Goal: Task Accomplishment & Management: Use online tool/utility

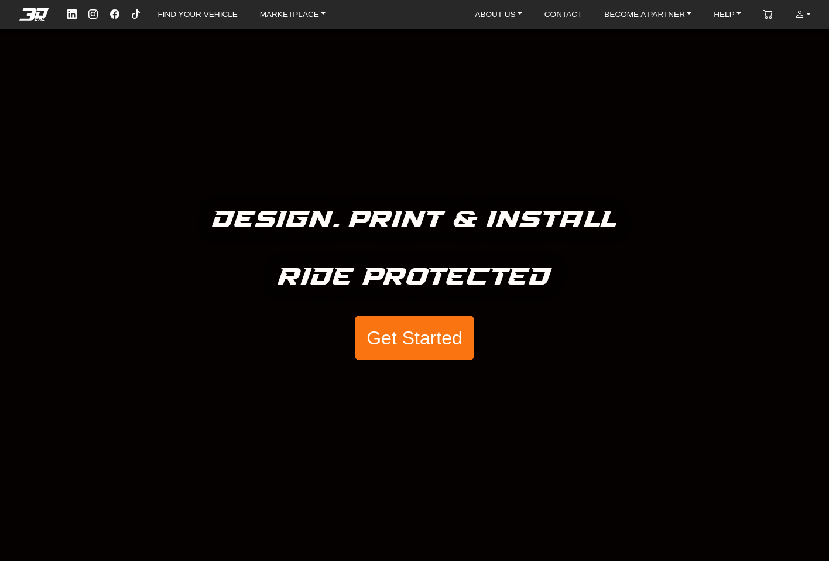
click at [419, 340] on button "Get Started" at bounding box center [414, 338] width 119 height 44
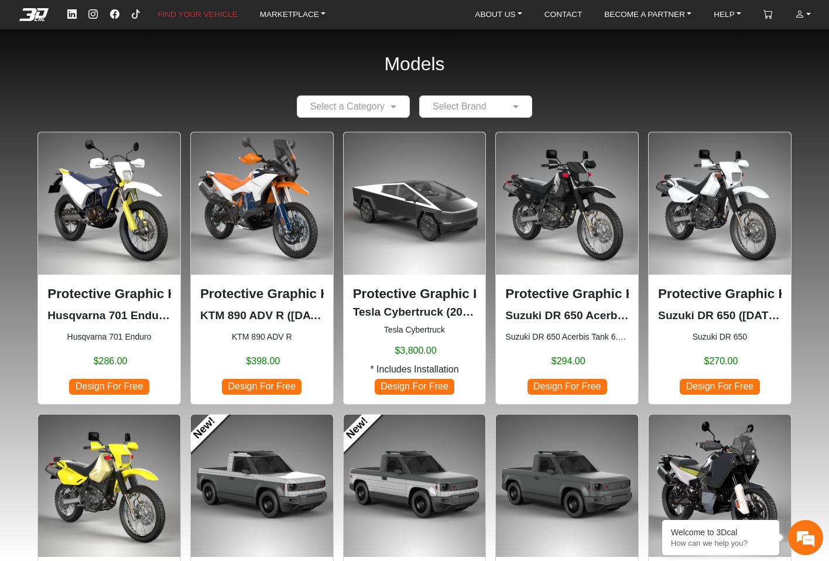
click at [276, 339] on small "KTM 890 ADV R" at bounding box center [262, 337] width 124 height 12
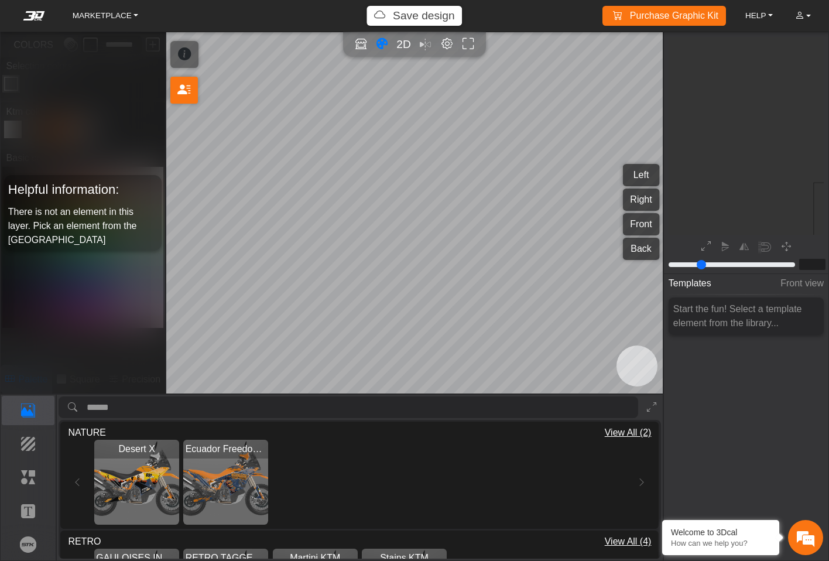
type input "*"
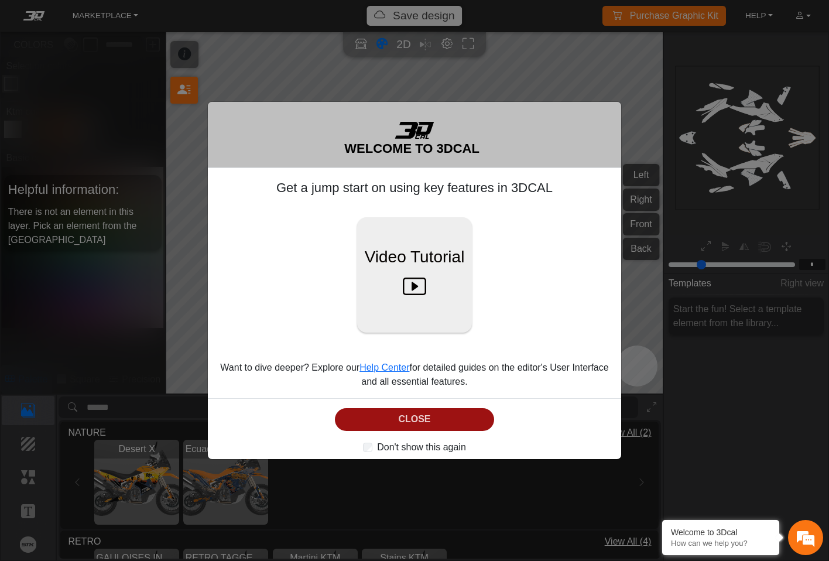
click at [400, 423] on button "CLOSE" at bounding box center [415, 419] width 160 height 23
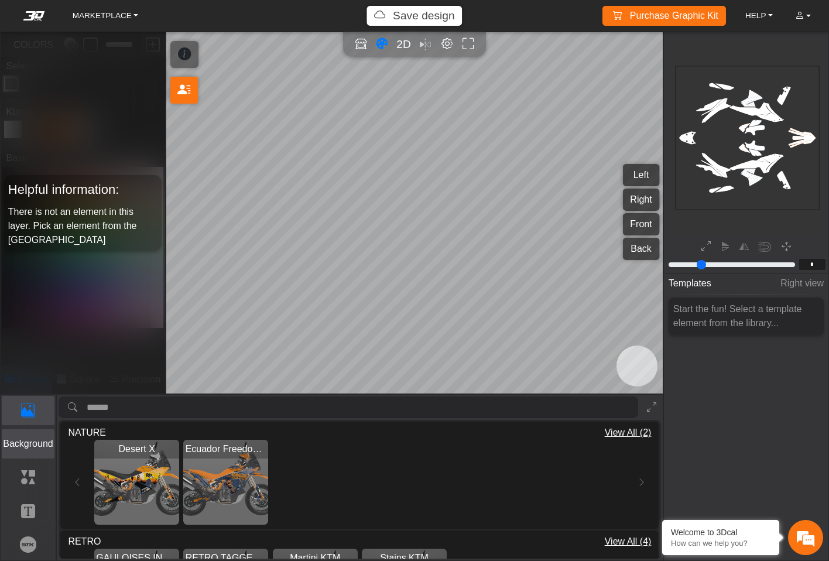
click at [31, 445] on p "Background" at bounding box center [28, 444] width 52 height 14
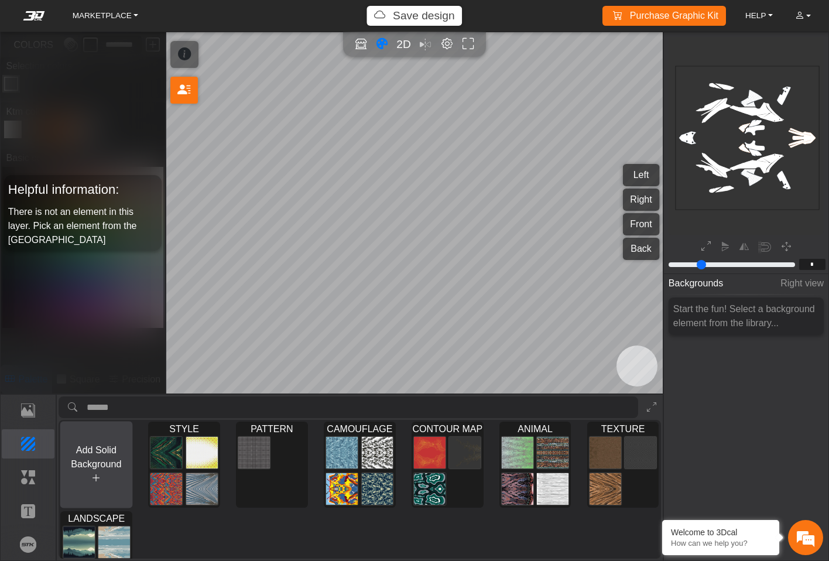
click at [102, 459] on button "Add Solid Background" at bounding box center [96, 464] width 73 height 87
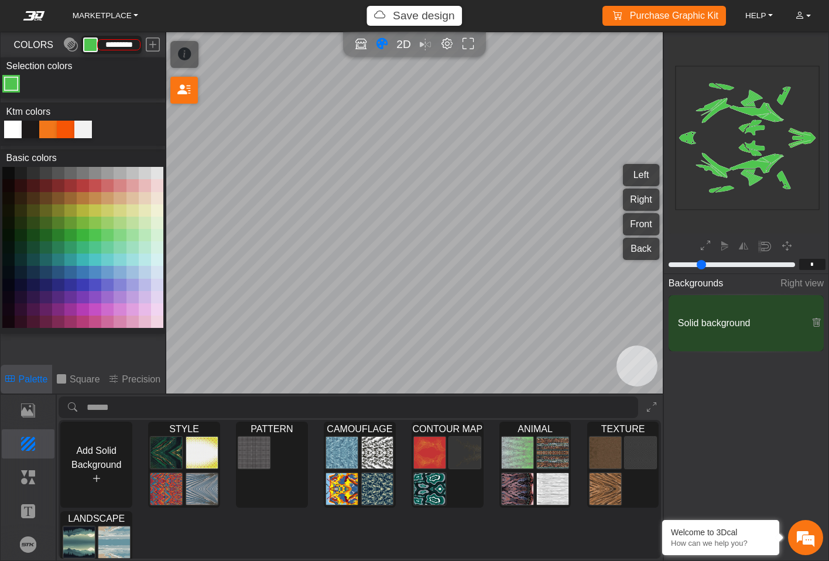
click at [49, 133] on div at bounding box center [48, 130] width 18 height 18
type input "*******"
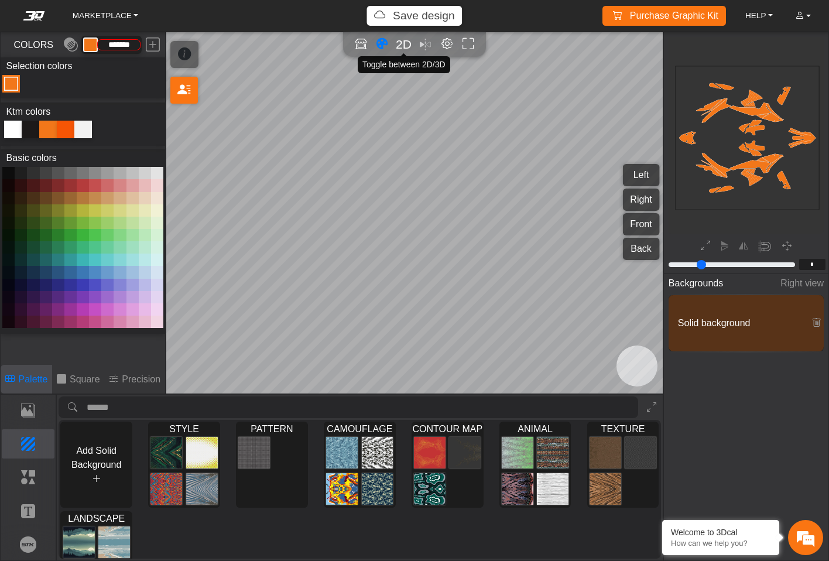
click at [399, 44] on span "2D" at bounding box center [404, 43] width 16 height 13
type input "*"
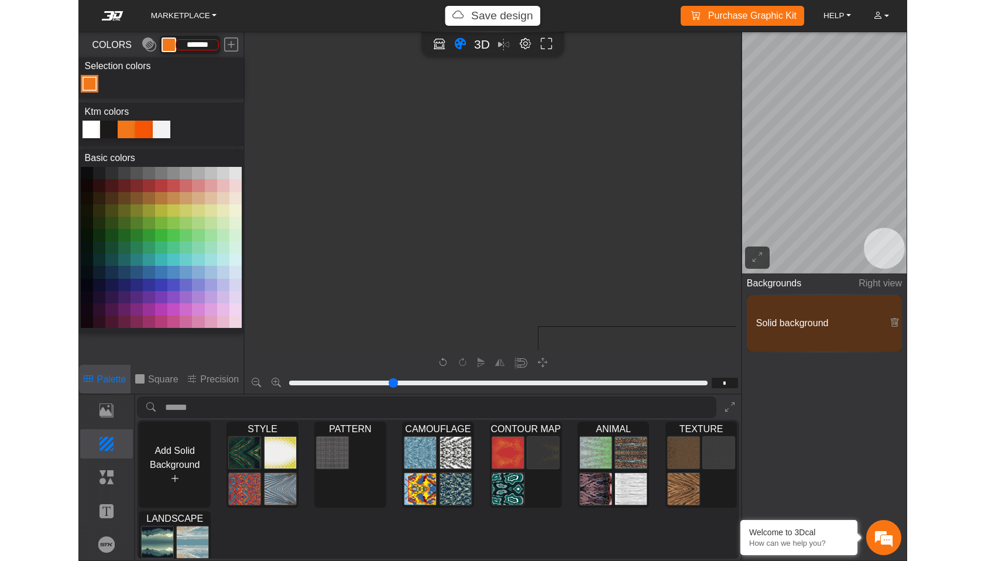
scroll to position [280, 188]
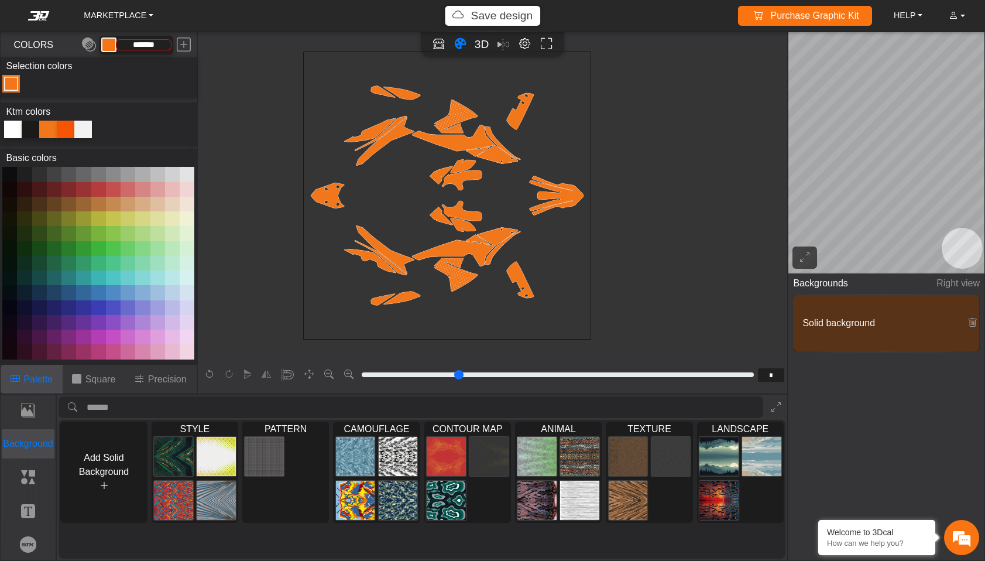
click at [36, 442] on p "Background" at bounding box center [28, 444] width 52 height 14
click at [39, 486] on button "Elements" at bounding box center [28, 476] width 53 height 29
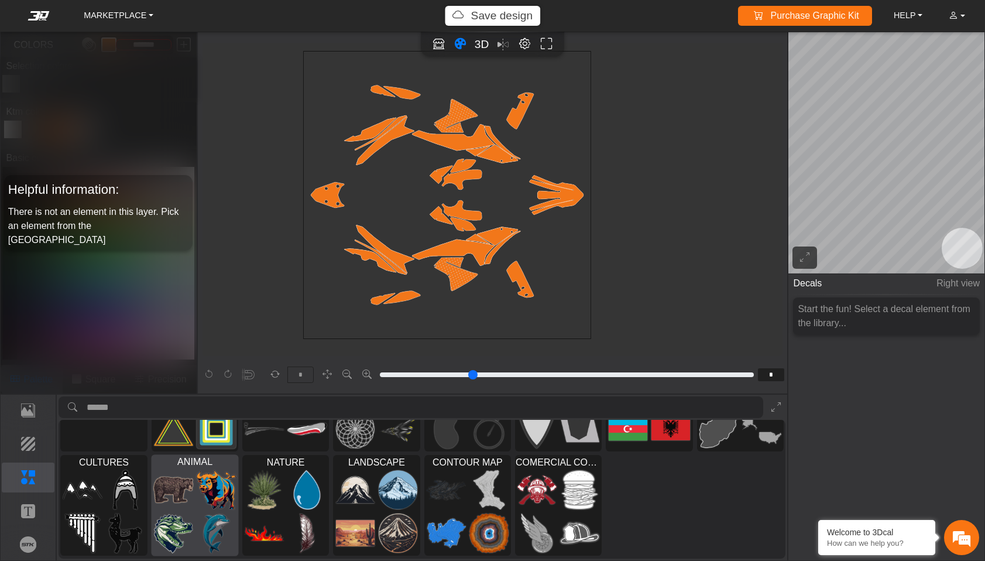
scroll to position [0, 0]
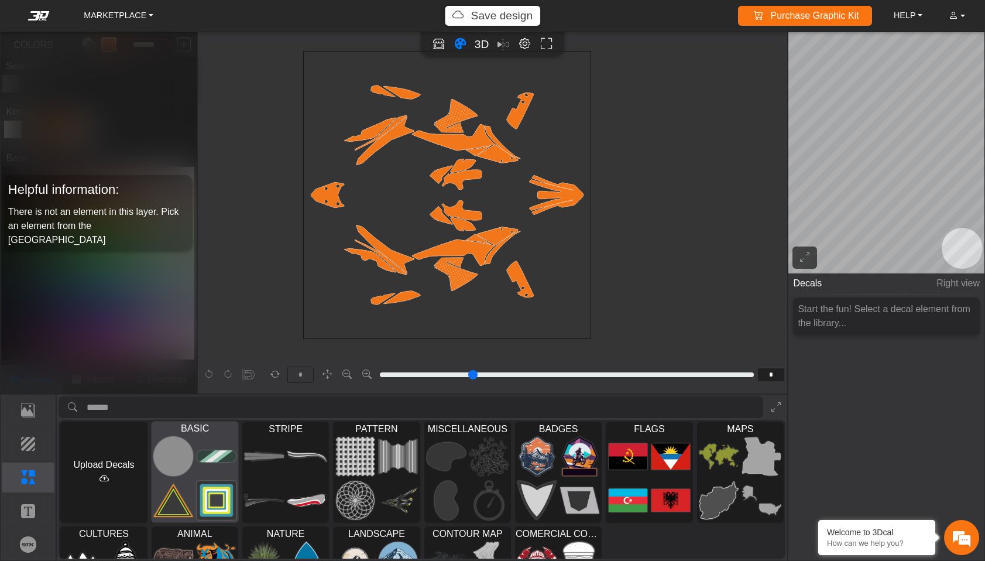
click at [218, 475] on img at bounding box center [216, 456] width 39 height 40
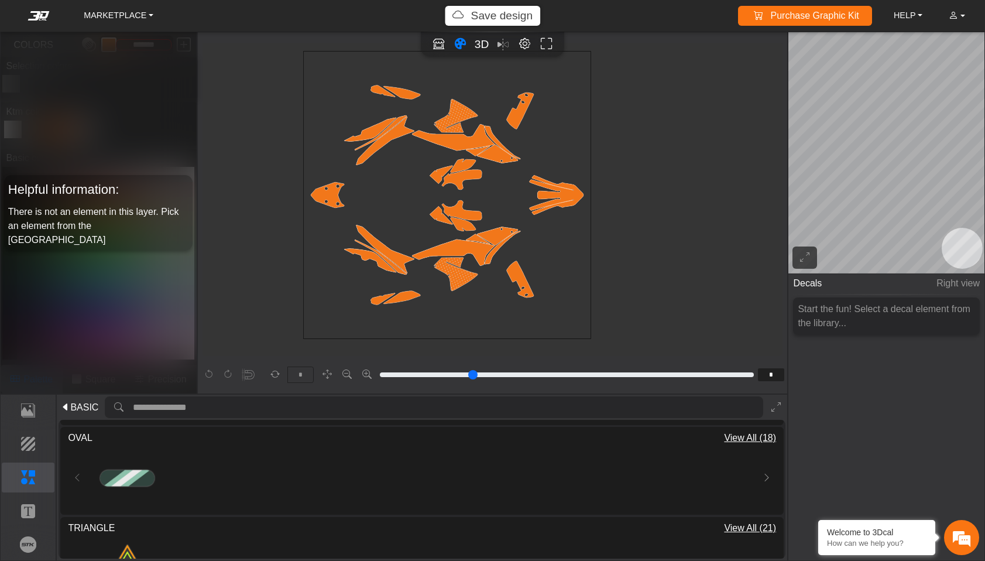
scroll to position [241, 0]
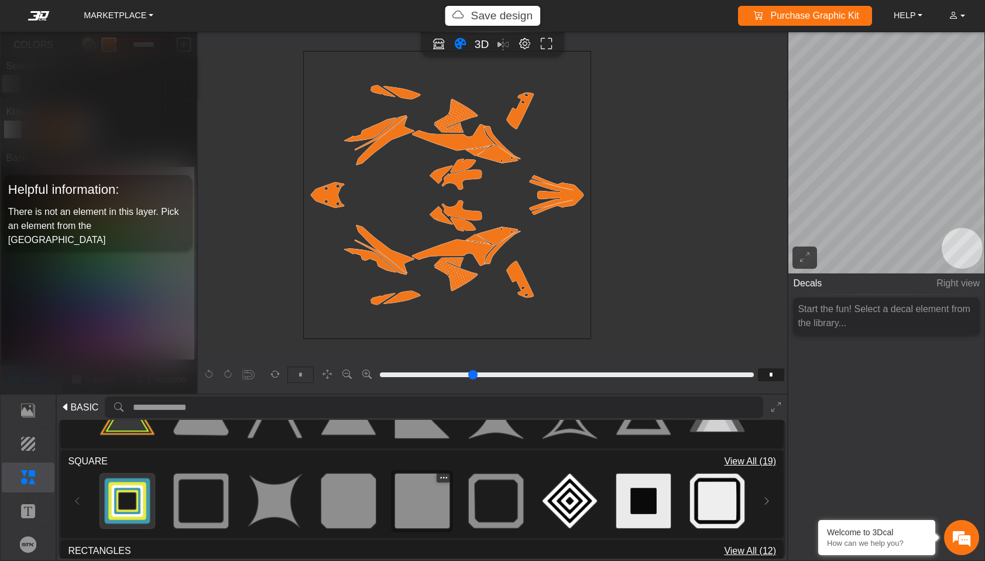
click at [423, 507] on img at bounding box center [422, 501] width 54 height 54
click at [368, 232] on icon "background_wire_template_bg decal_left_fender decal_right_fender text_left_fend…" at bounding box center [447, 195] width 863 height 863
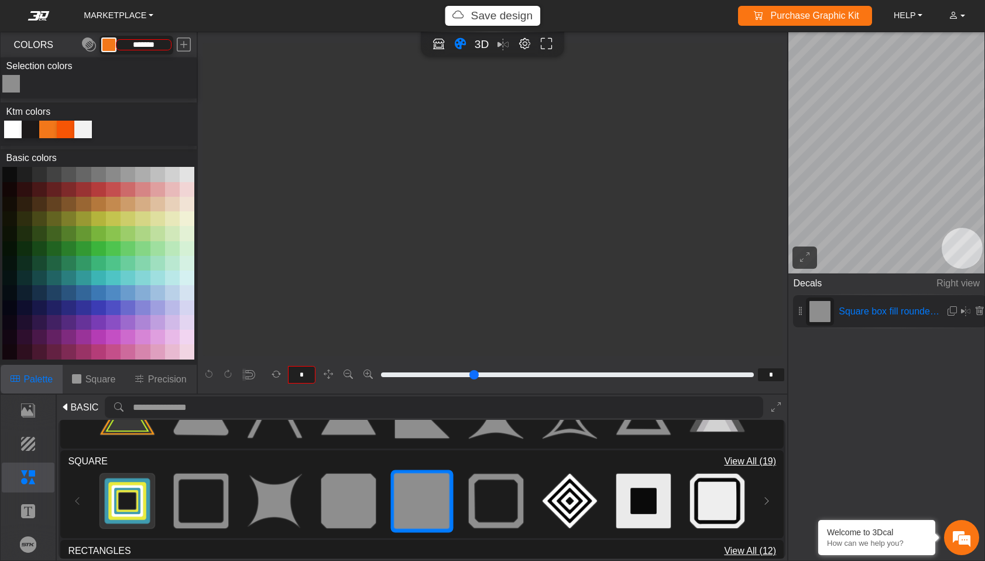
type input "**"
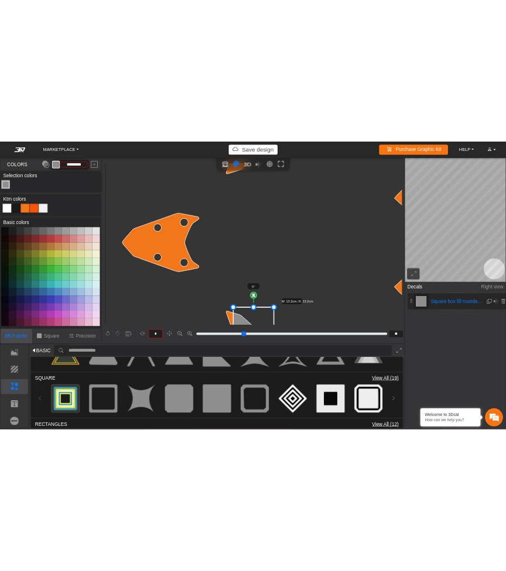
scroll to position [1965, 1278]
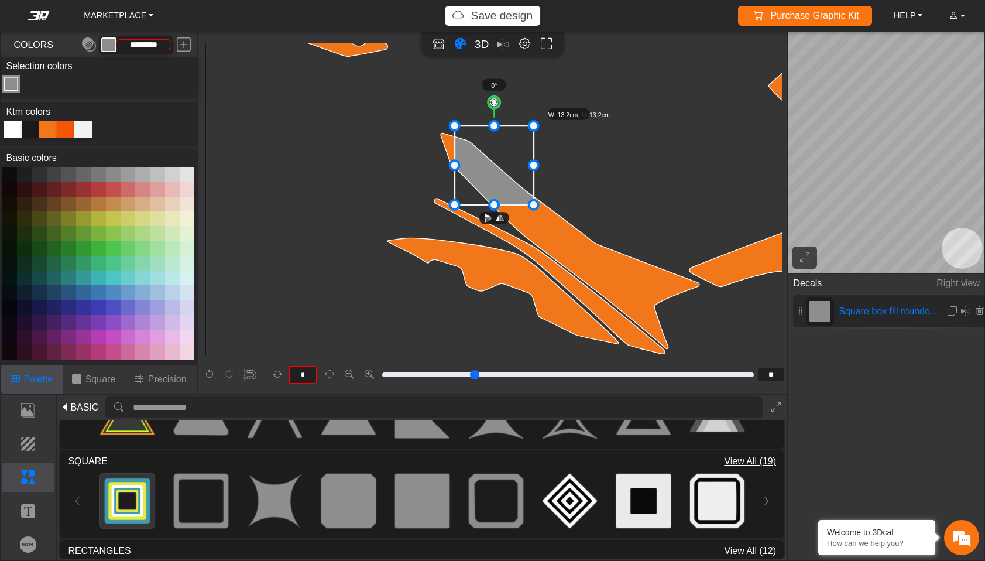
click at [12, 131] on div at bounding box center [13, 130] width 18 height 18
type input "*********"
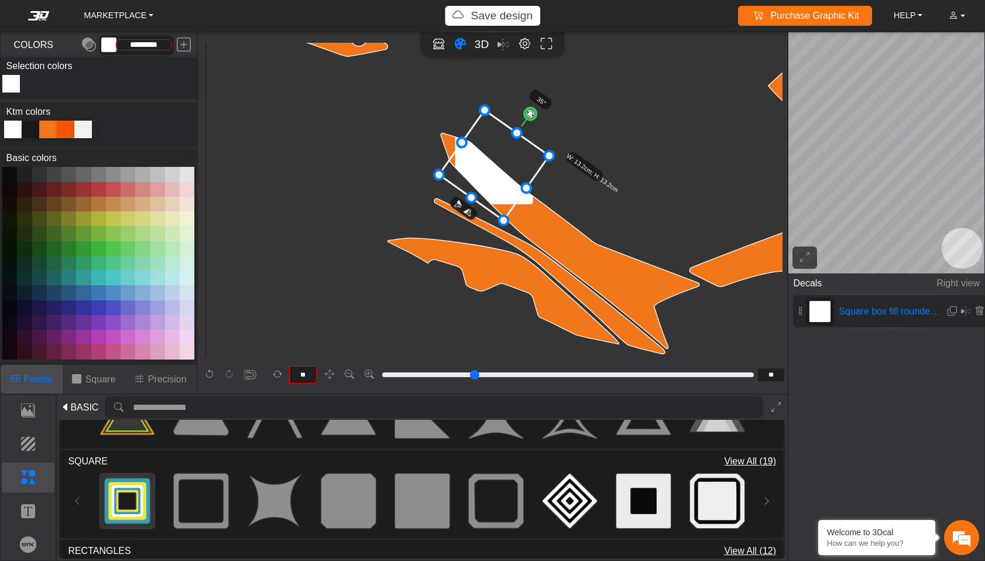
drag, startPoint x: 498, startPoint y: 100, endPoint x: 533, endPoint y: 109, distance: 36.2
click at [533, 109] on circle at bounding box center [530, 113] width 16 height 16
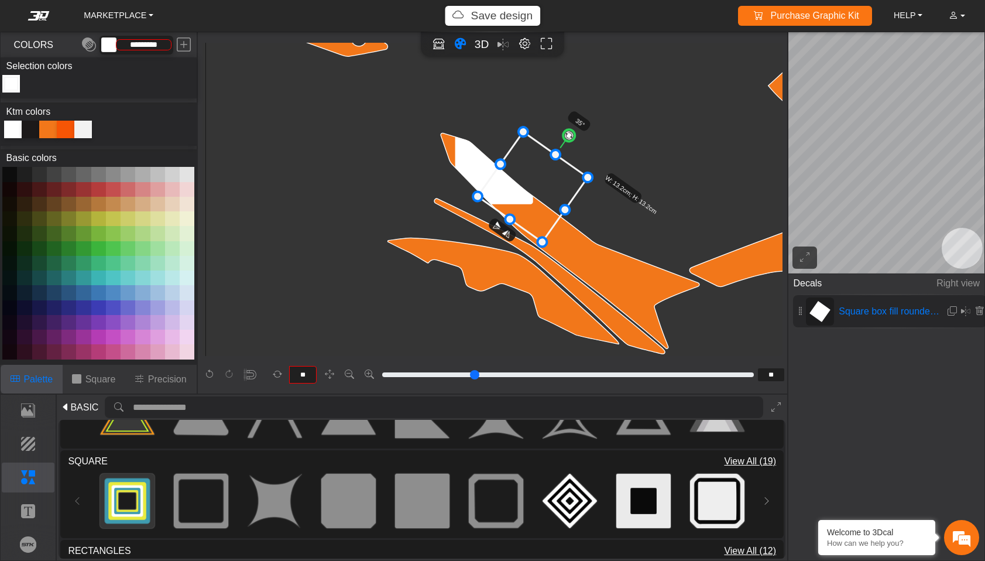
drag, startPoint x: 510, startPoint y: 143, endPoint x: 549, endPoint y: 164, distance: 44.3
click at [549, 164] on icon at bounding box center [533, 187] width 110 height 110
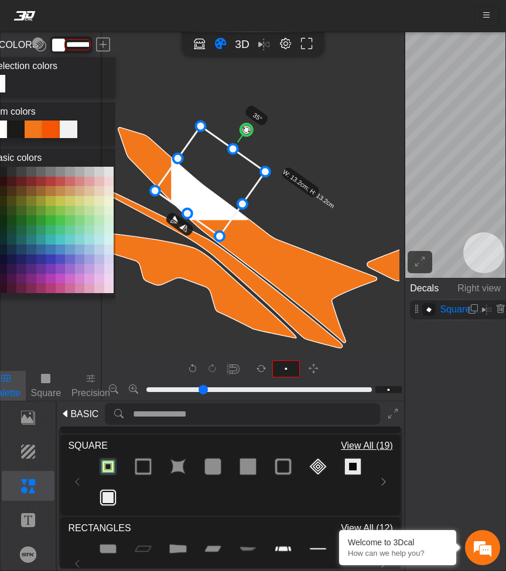
scroll to position [1965, 1497]
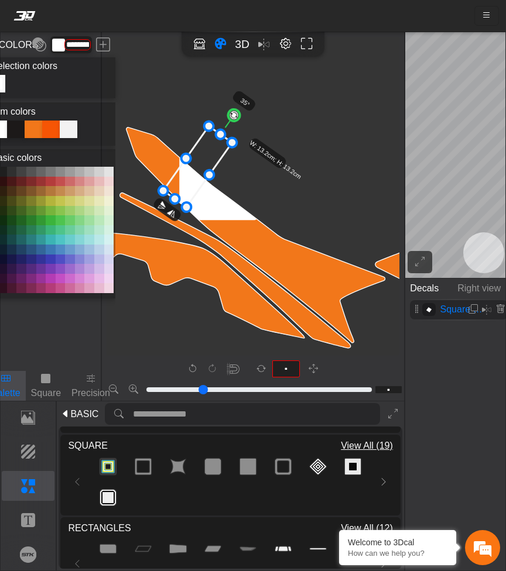
drag, startPoint x: 240, startPoint y: 203, endPoint x: 204, endPoint y: 181, distance: 41.8
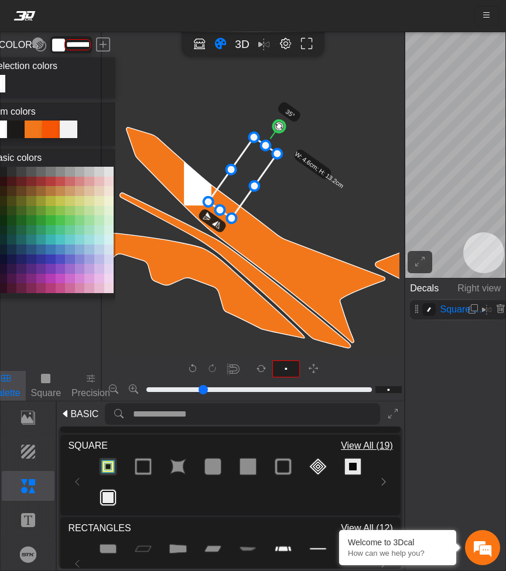
drag, startPoint x: 205, startPoint y: 163, endPoint x: 251, endPoint y: 174, distance: 46.6
click at [251, 174] on icon at bounding box center [242, 178] width 69 height 81
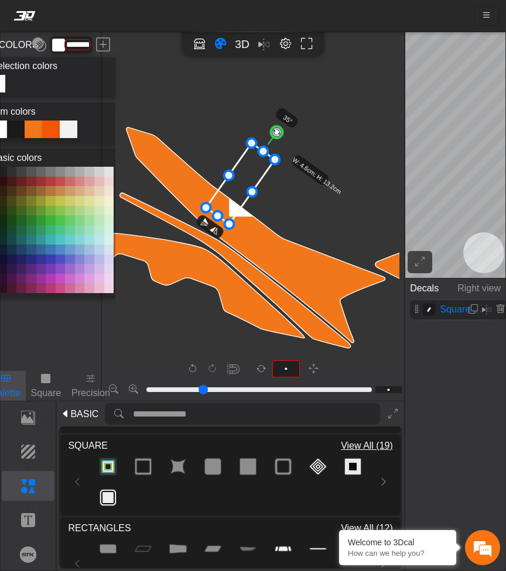
click at [225, 212] on icon at bounding box center [240, 183] width 69 height 81
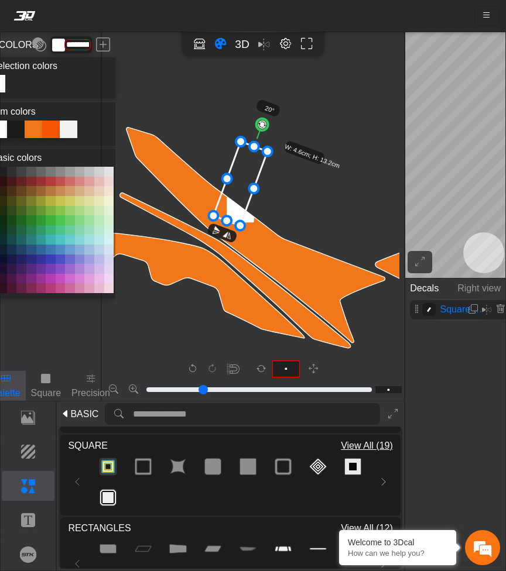
type input "**"
drag, startPoint x: 271, startPoint y: 131, endPoint x: 258, endPoint y: 126, distance: 13.7
click at [258, 126] on circle at bounding box center [259, 123] width 15 height 15
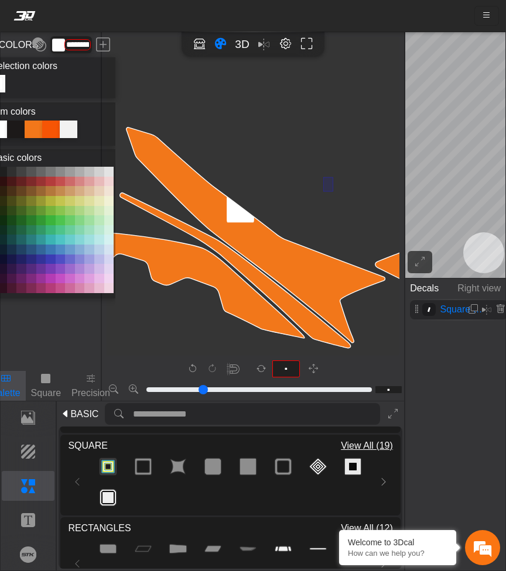
drag, startPoint x: 324, startPoint y: 191, endPoint x: 278, endPoint y: 190, distance: 45.7
click at [234, 217] on icon at bounding box center [236, 187] width 50 height 84
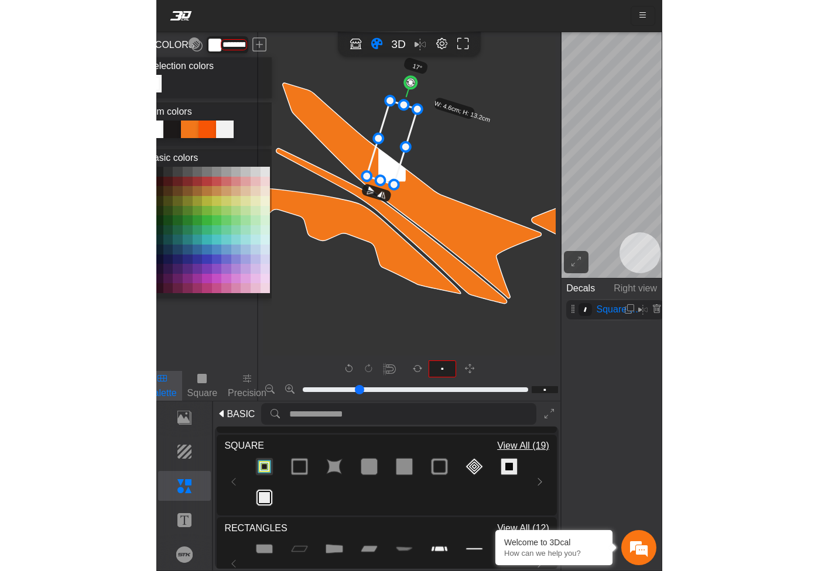
scroll to position [2050, 1497]
